Goal: Ask a question

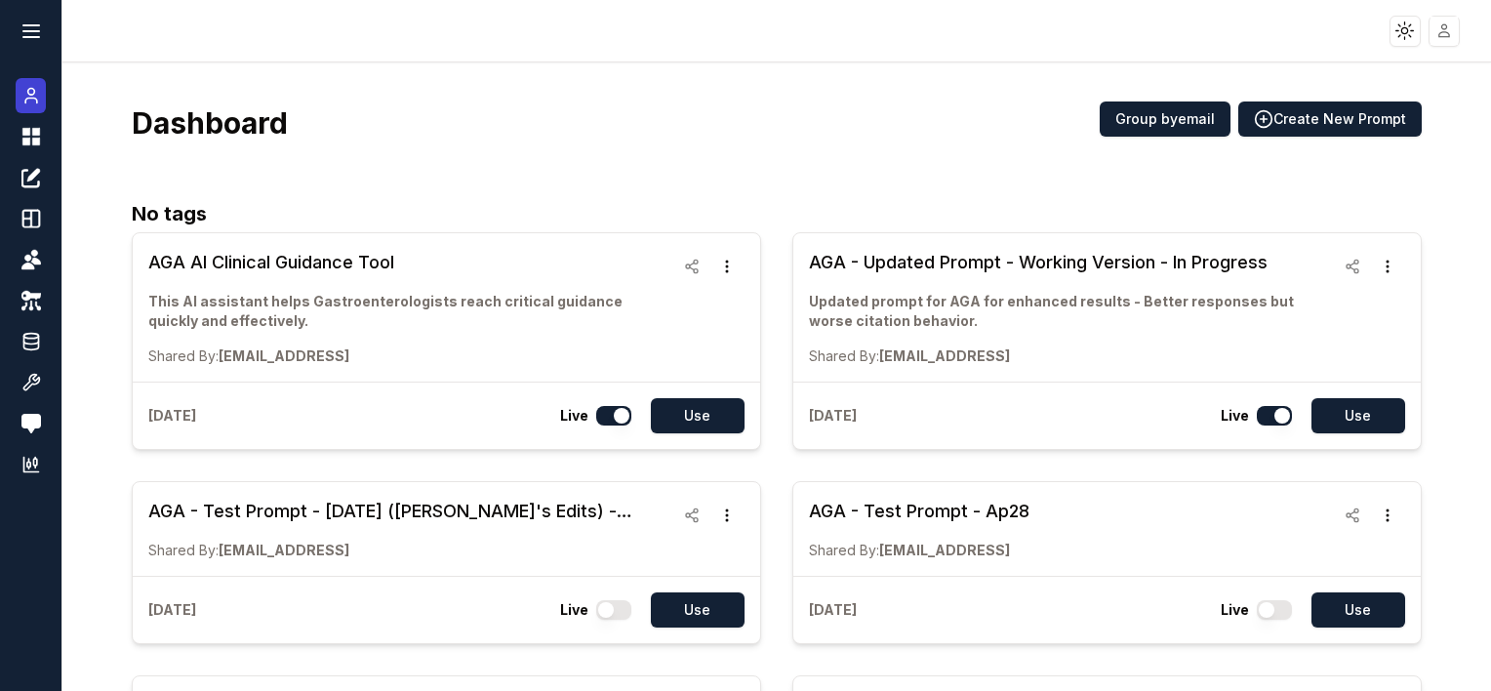
click at [33, 90] on circle at bounding box center [30, 92] width 7 height 7
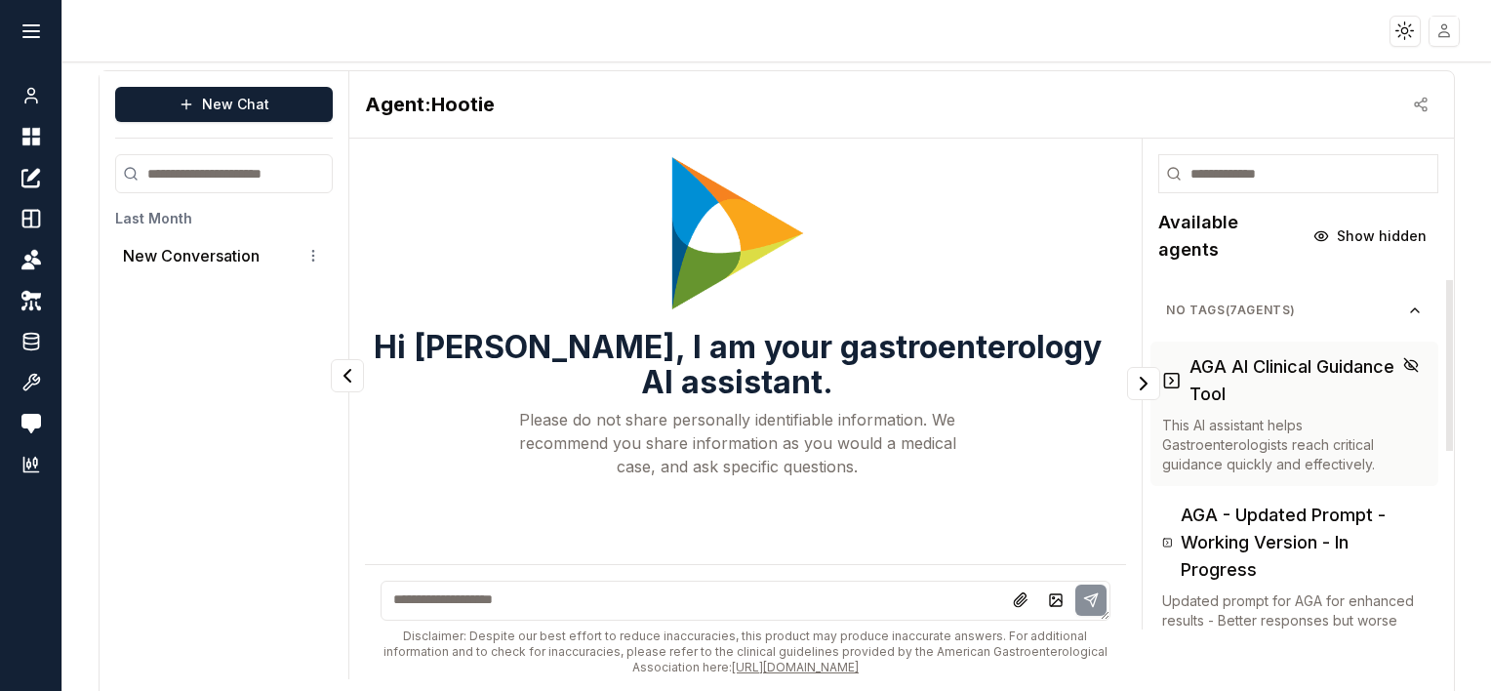
click at [1295, 355] on h3 "AGA AI Clinical Guidance Tool" at bounding box center [1308, 380] width 238 height 55
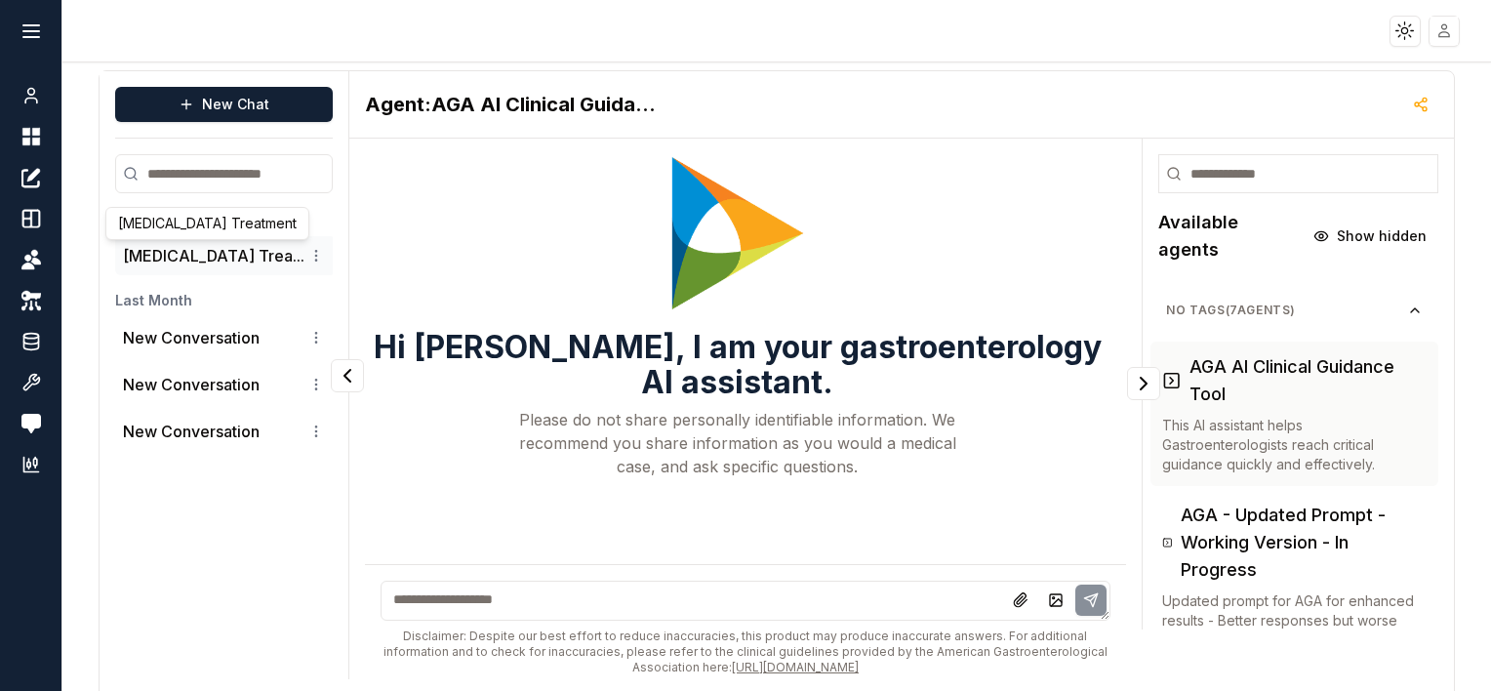
click at [163, 252] on button "[MEDICAL_DATA] Trea..." at bounding box center [213, 255] width 181 height 23
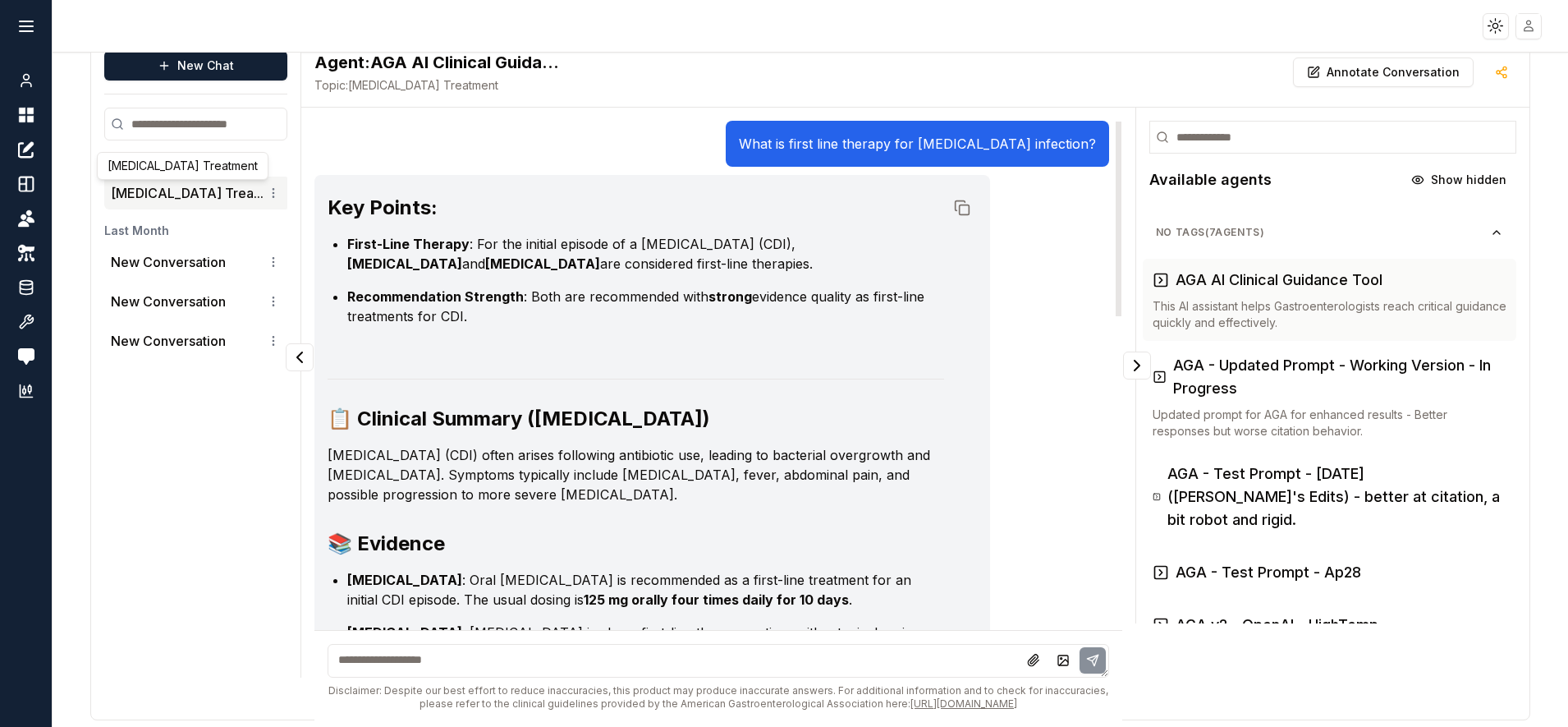
click at [788, 151] on p "What is first line therapy for [MEDICAL_DATA] infection?" at bounding box center [917, 143] width 357 height 19
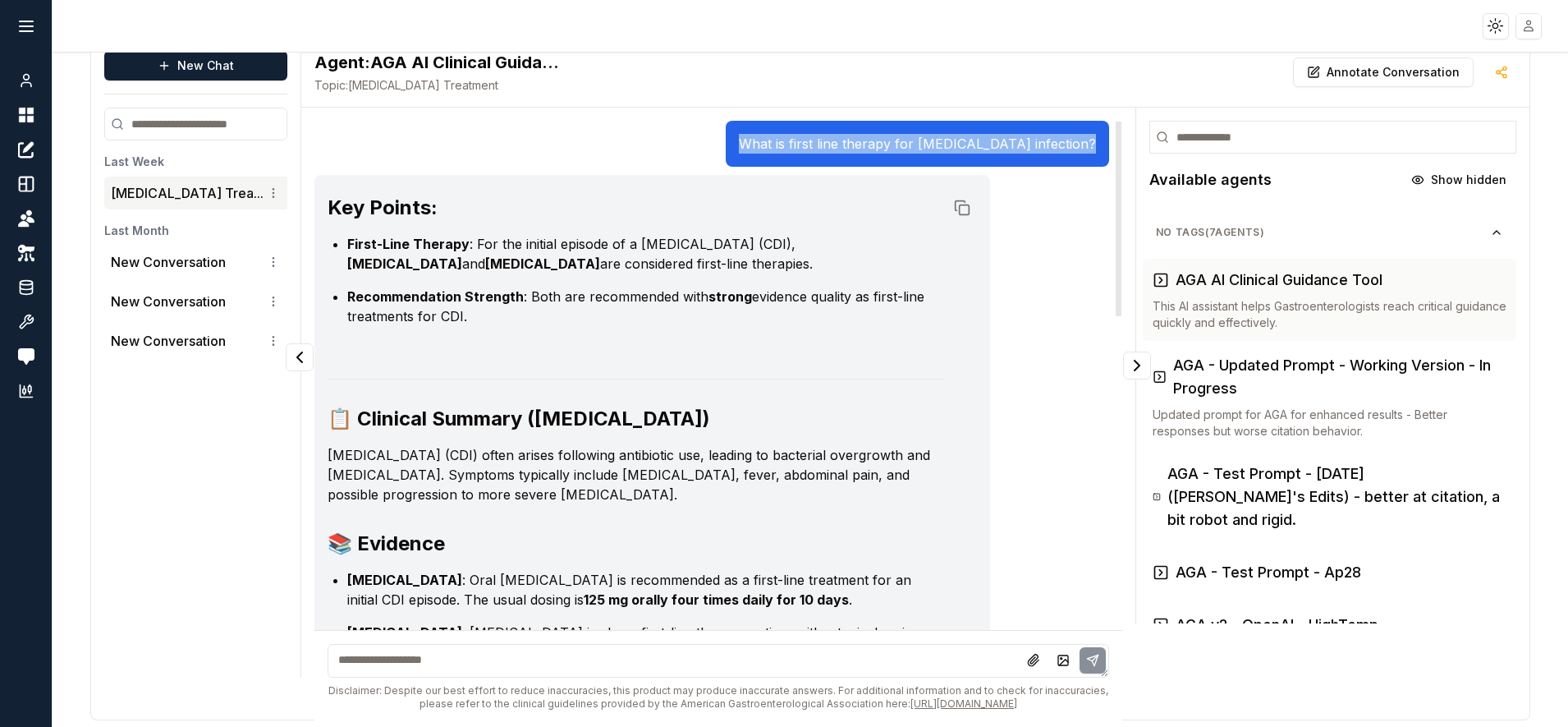
click at [788, 151] on p "What is first line therapy for [MEDICAL_DATA] infection?" at bounding box center [917, 143] width 357 height 19
copy p "What is first line therapy for [MEDICAL_DATA] infection?"
